Goal: Task Accomplishment & Management: Complete application form

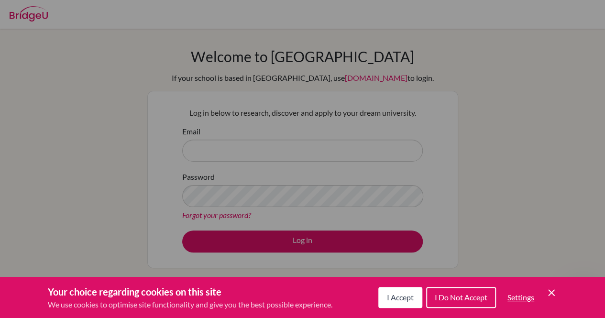
click at [408, 294] on span "I Accept" at bounding box center [400, 297] width 27 height 9
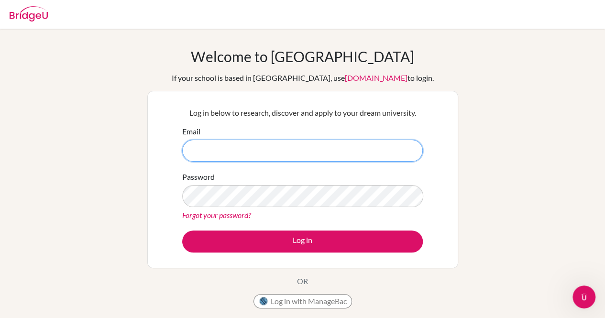
click at [323, 155] on input "Email" at bounding box center [302, 151] width 241 height 22
type input "[EMAIL_ADDRESS][DOMAIN_NAME]"
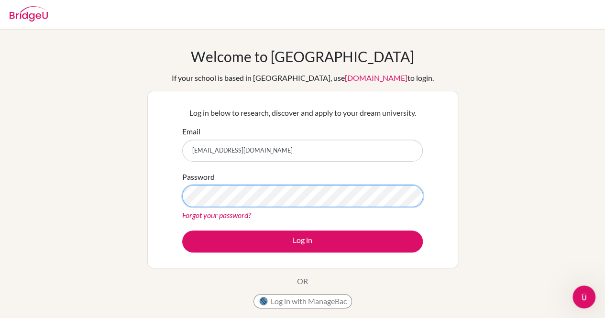
click at [182, 231] on button "Log in" at bounding box center [302, 242] width 241 height 22
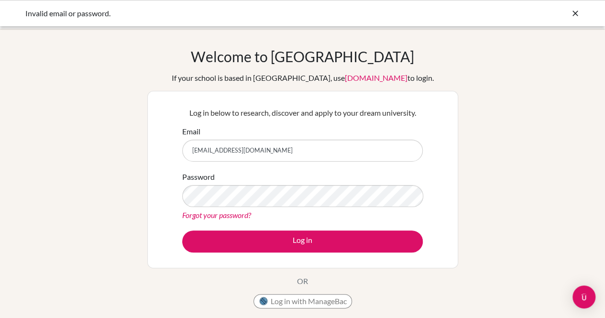
type input "[EMAIL_ADDRESS][DOMAIN_NAME]"
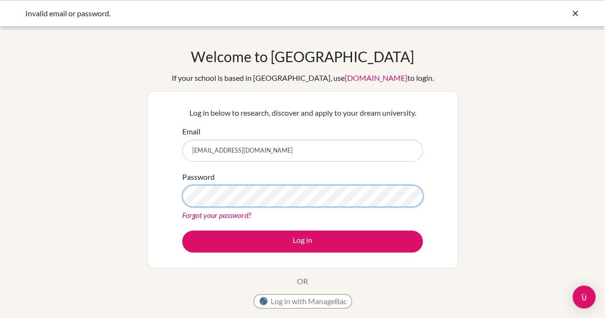
click at [182, 231] on button "Log in" at bounding box center [302, 242] width 241 height 22
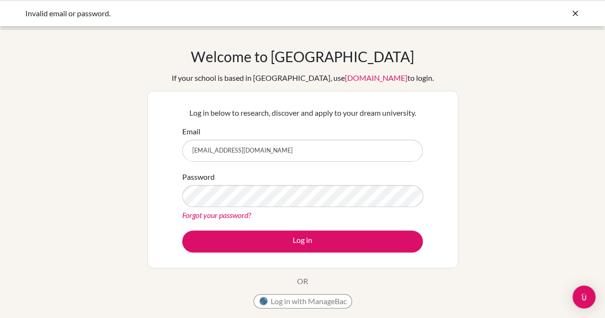
type input "[EMAIL_ADDRESS][DOMAIN_NAME]"
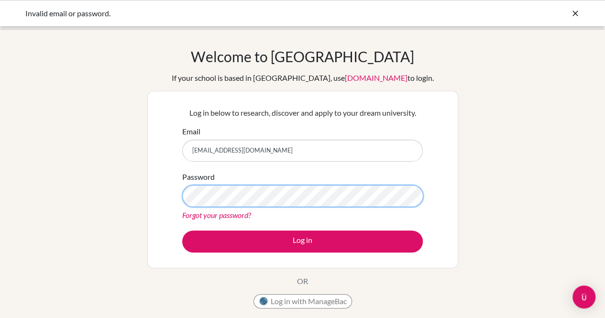
click at [182, 231] on button "Log in" at bounding box center [302, 242] width 241 height 22
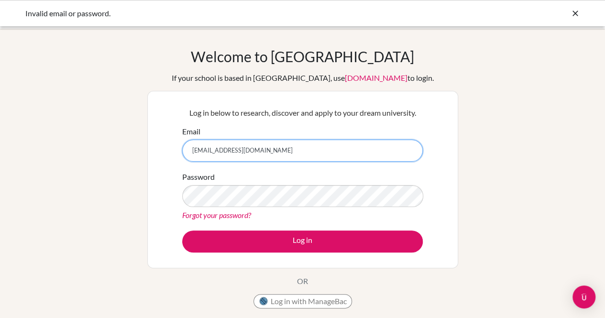
drag, startPoint x: 263, startPoint y: 150, endPoint x: 115, endPoint y: 136, distance: 148.5
click at [115, 136] on div "Welcome to BridgeU If your school is based in China, use app.bridge-u.com.cn to…" at bounding box center [302, 204] width 605 height 313
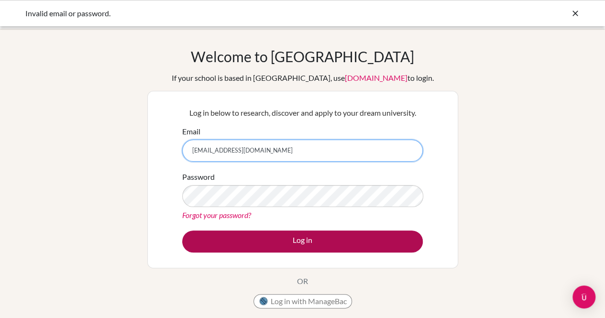
type input "ishitakaurkohli2026@sfhs.in"
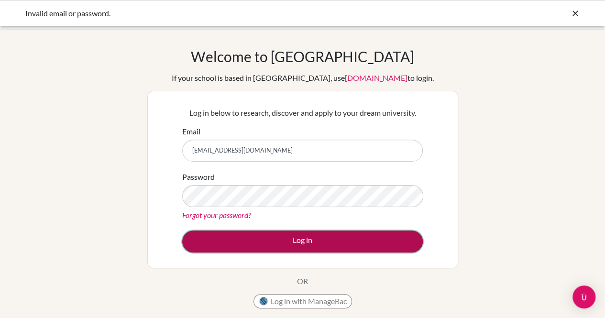
click at [317, 245] on button "Log in" at bounding box center [302, 242] width 241 height 22
